Goal: Information Seeking & Learning: Learn about a topic

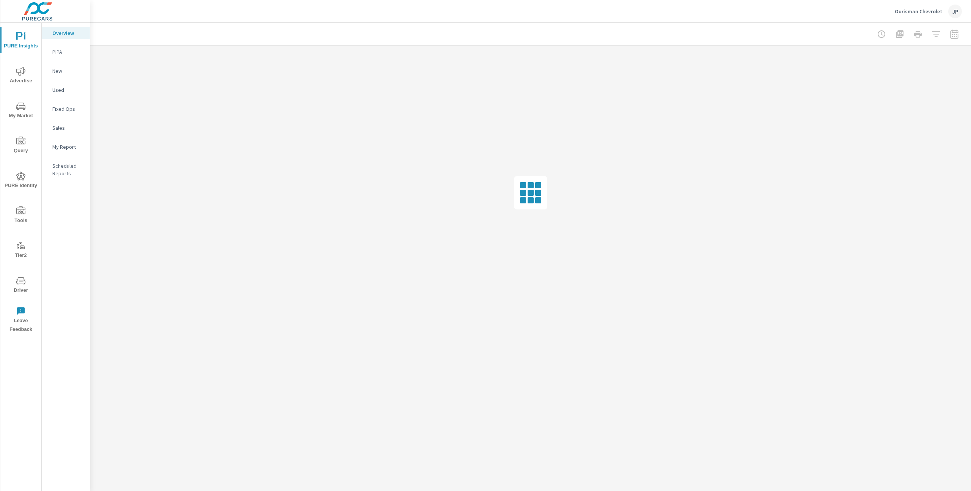
click at [25, 213] on icon "nav menu" at bounding box center [20, 210] width 9 height 8
click at [23, 288] on span "Driver" at bounding box center [21, 285] width 36 height 19
